Goal: Task Accomplishment & Management: Use online tool/utility

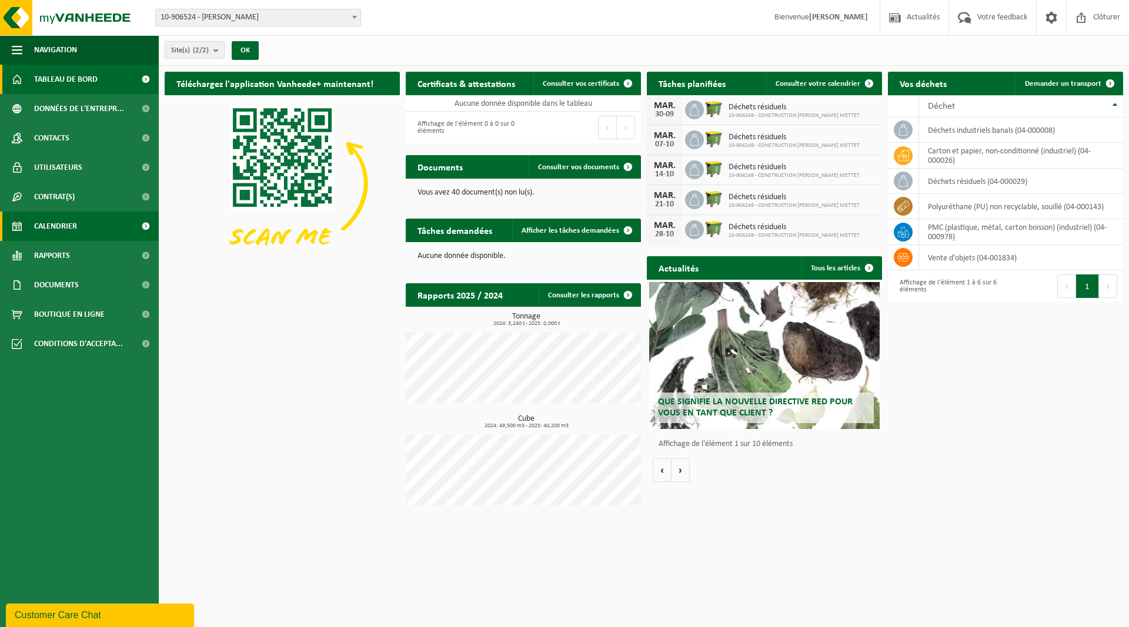
click at [59, 225] on span "Calendrier" at bounding box center [55, 226] width 43 height 29
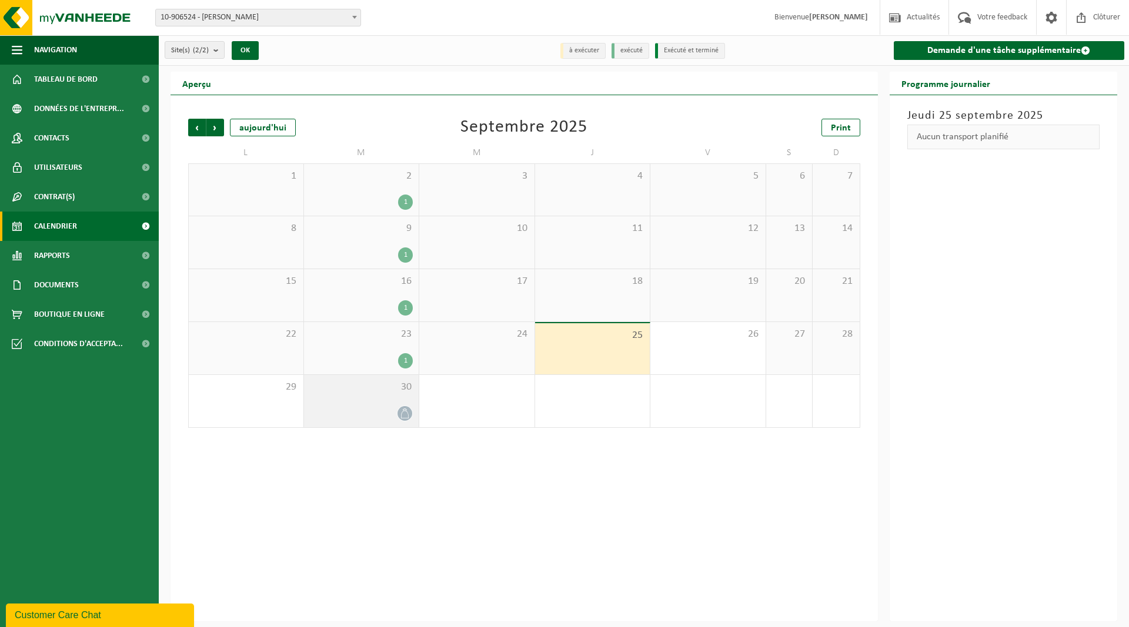
click at [343, 392] on span "30" at bounding box center [361, 387] width 103 height 13
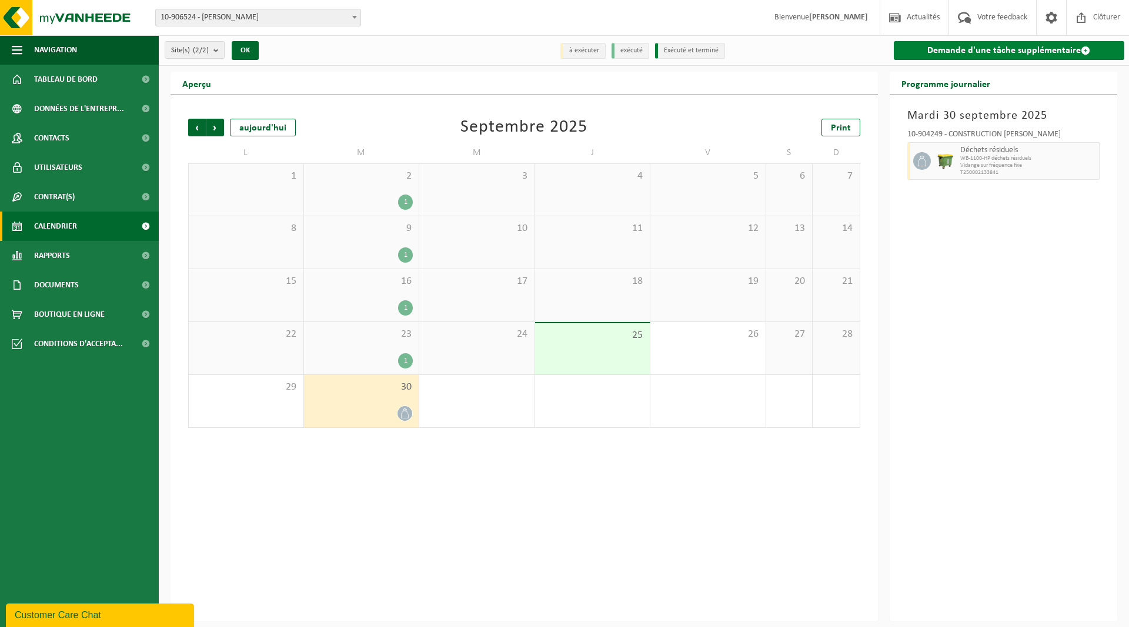
click at [1005, 53] on link "Demande d'une tâche supplémentaire" at bounding box center [1009, 50] width 231 height 19
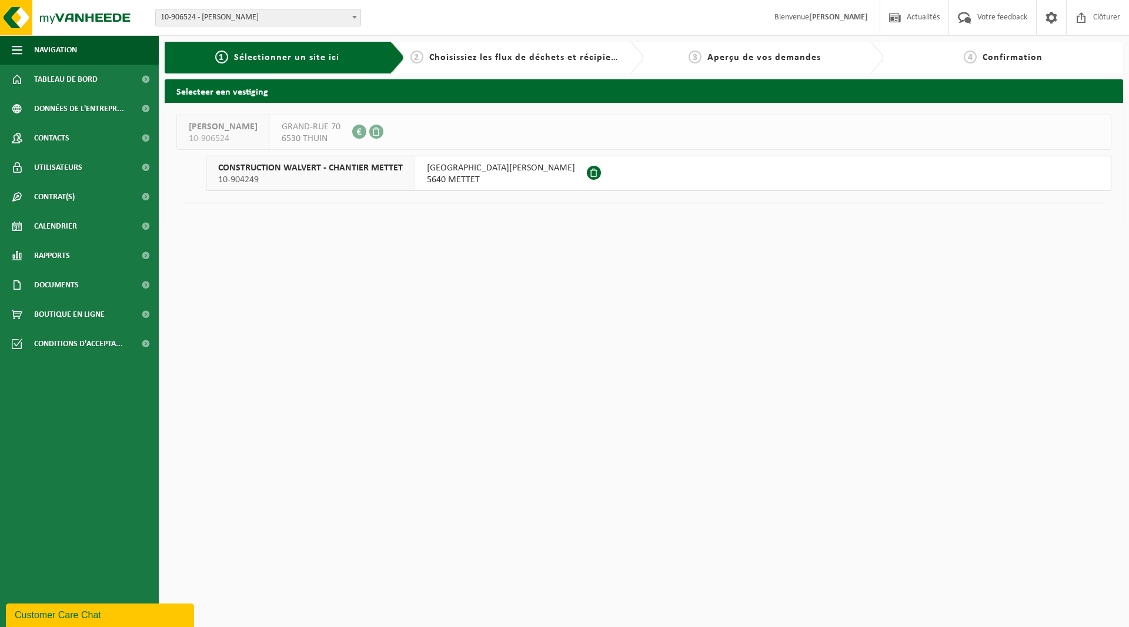
click at [323, 175] on span "10-904249" at bounding box center [310, 180] width 185 height 12
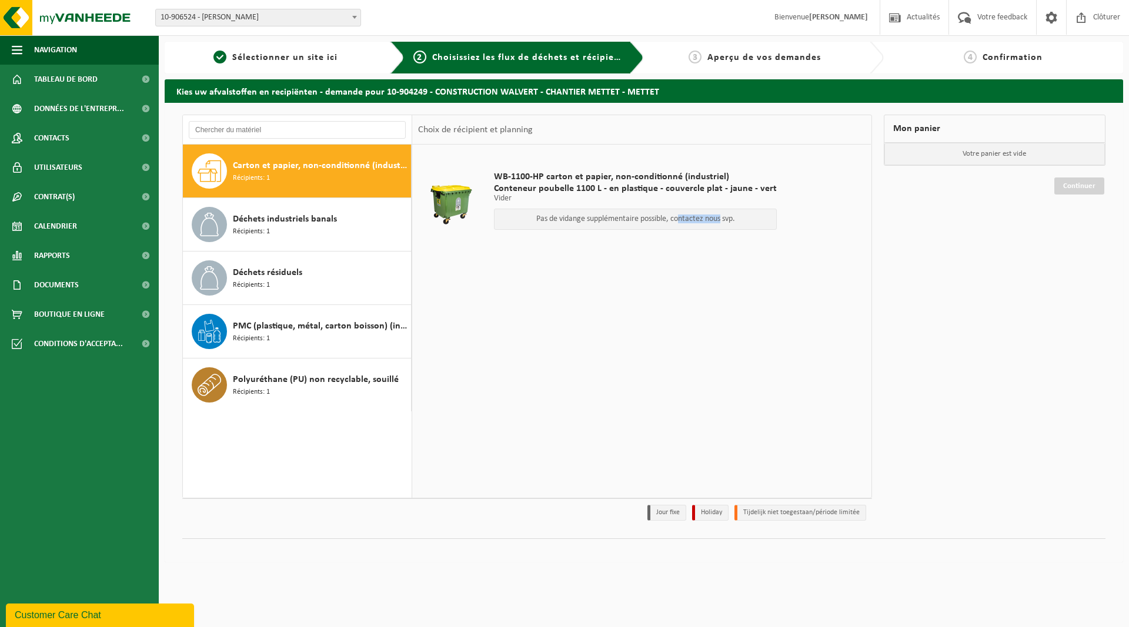
drag, startPoint x: 673, startPoint y: 219, endPoint x: 717, endPoint y: 211, distance: 45.4
click at [717, 211] on div "Pas de vidange supplémentaire possible, contactez nous svp." at bounding box center [635, 219] width 283 height 21
click at [637, 268] on div "WB-1100-HP carton et papier, non-conditionné (industriel) Conteneur poubelle 11…" at bounding box center [641, 321] width 459 height 353
